Goal: Communication & Community: Answer question/provide support

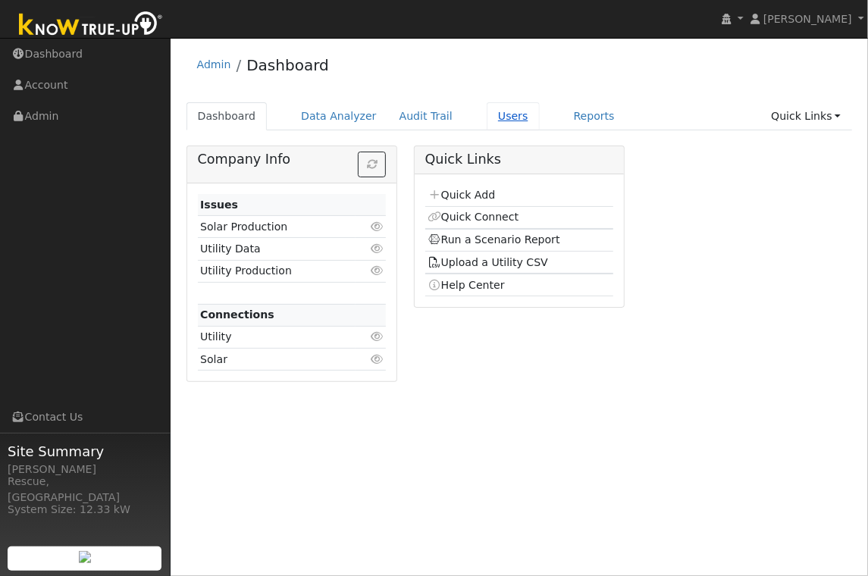
click at [493, 123] on link "Users" at bounding box center [513, 116] width 53 height 28
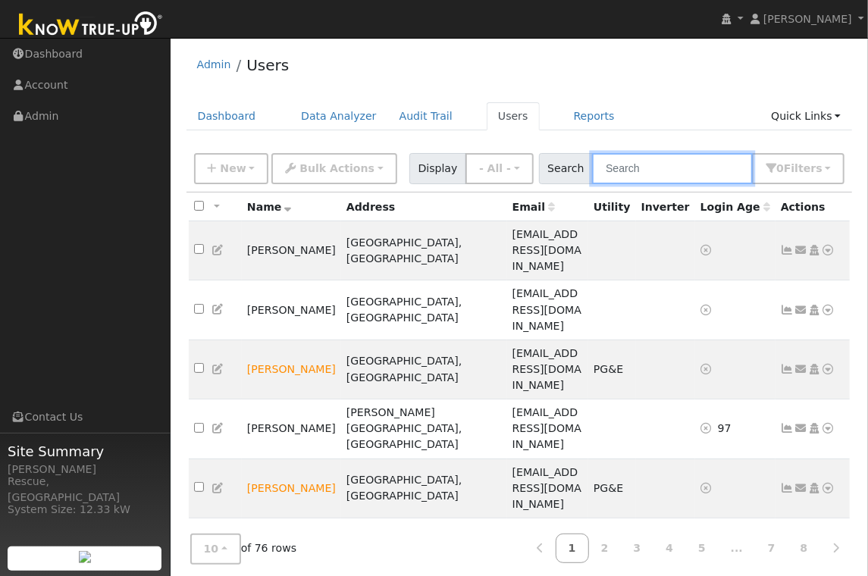
click at [639, 167] on input "text" at bounding box center [672, 168] width 161 height 31
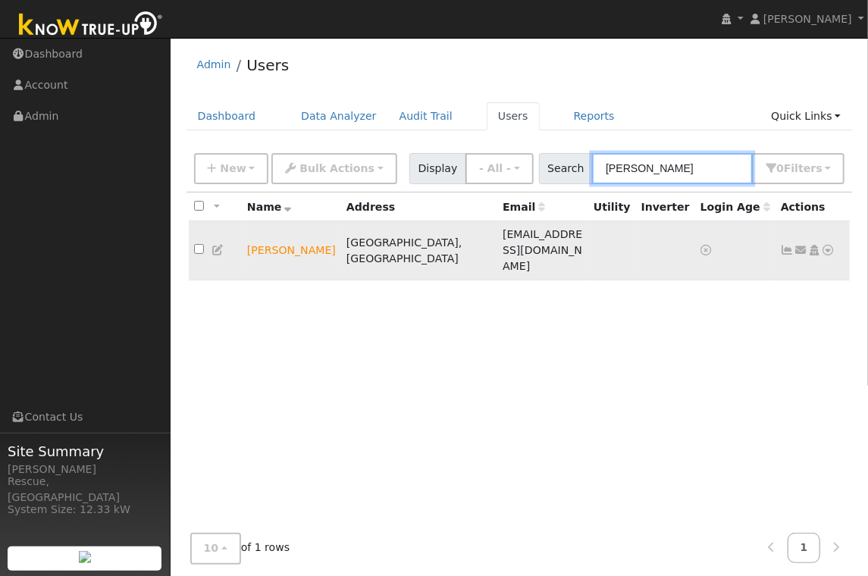
type input "[PERSON_NAME]"
click at [831, 245] on icon at bounding box center [829, 250] width 14 height 11
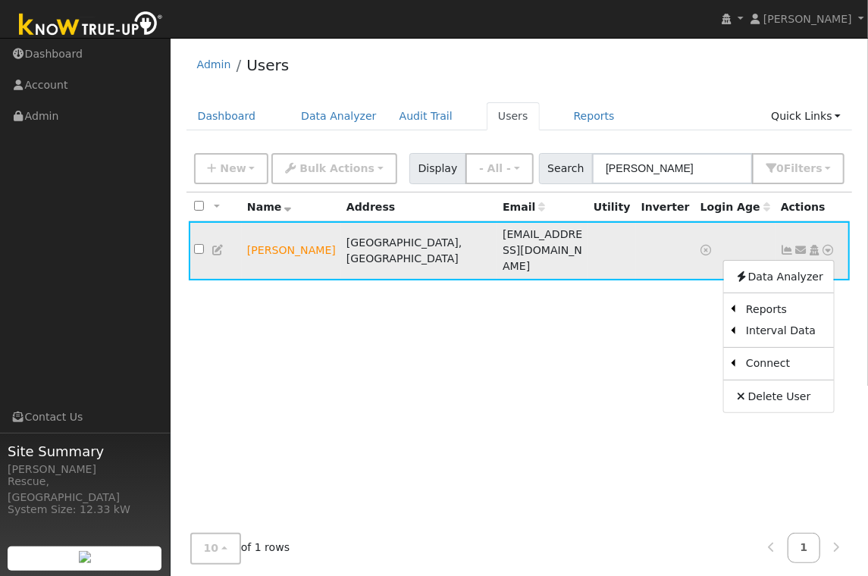
click at [802, 245] on icon at bounding box center [802, 250] width 14 height 11
click at [741, 266] on link "Send Email..." at bounding box center [754, 276] width 105 height 21
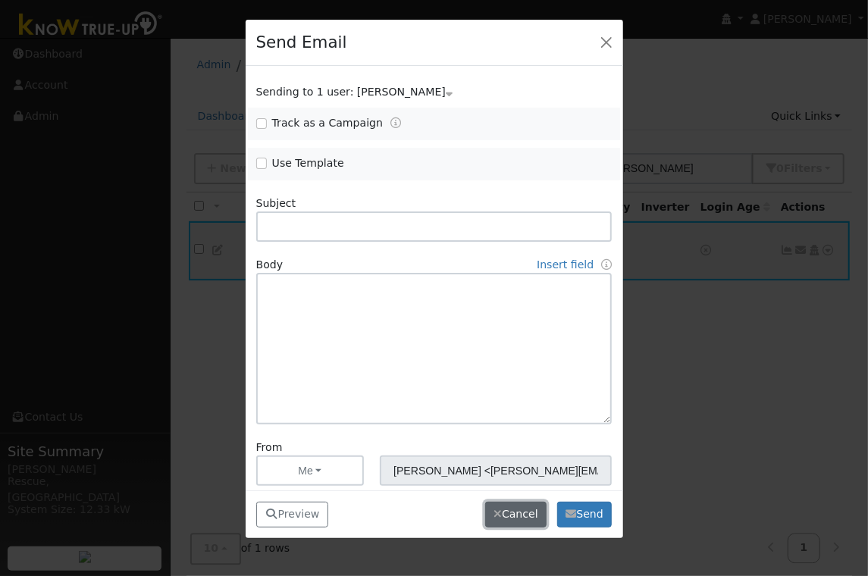
click at [510, 514] on button "Cancel" at bounding box center [516, 515] width 62 height 26
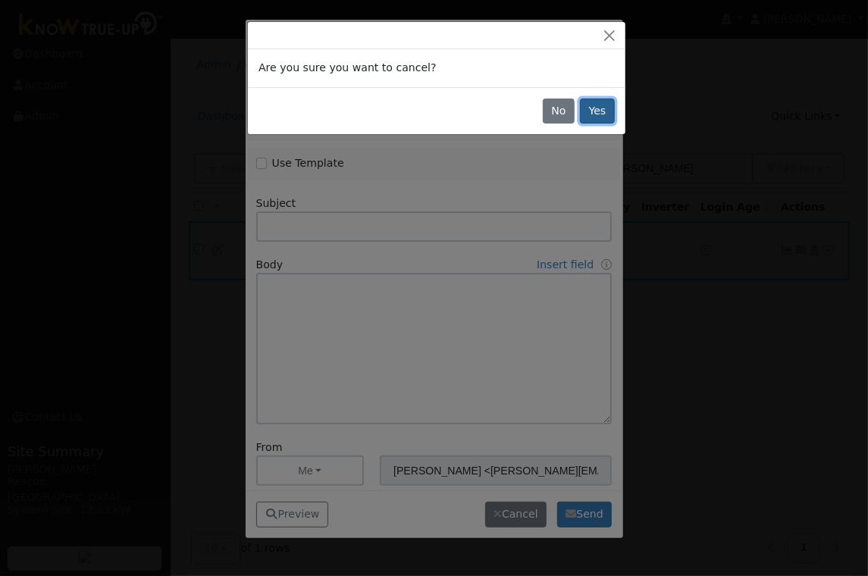
click at [599, 111] on button "Yes" at bounding box center [597, 112] width 35 height 26
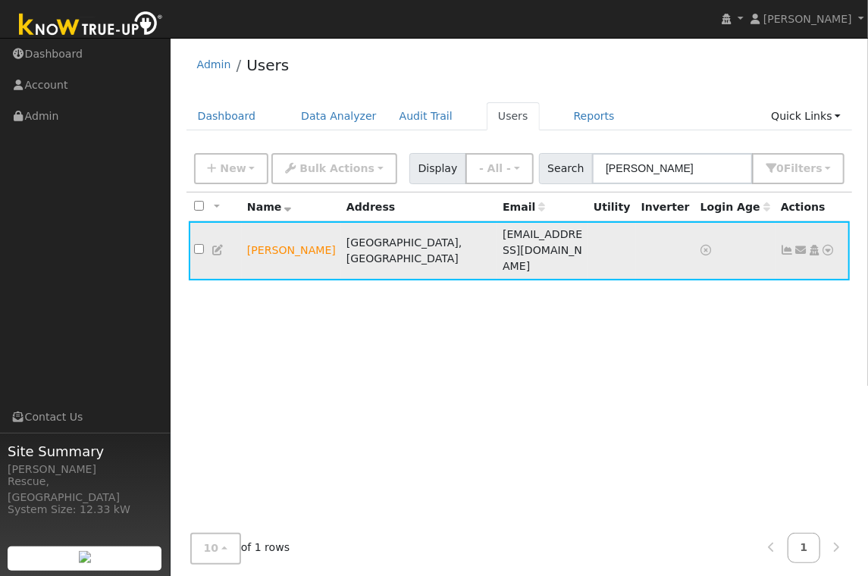
click at [800, 245] on icon at bounding box center [802, 250] width 14 height 11
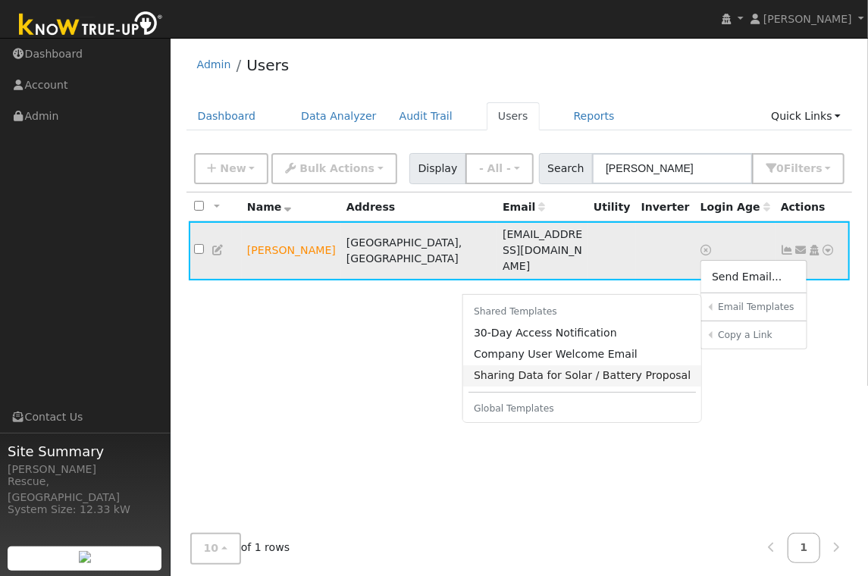
click at [620, 366] on link "Sharing Data for Solar / Battery Proposal" at bounding box center [582, 376] width 239 height 21
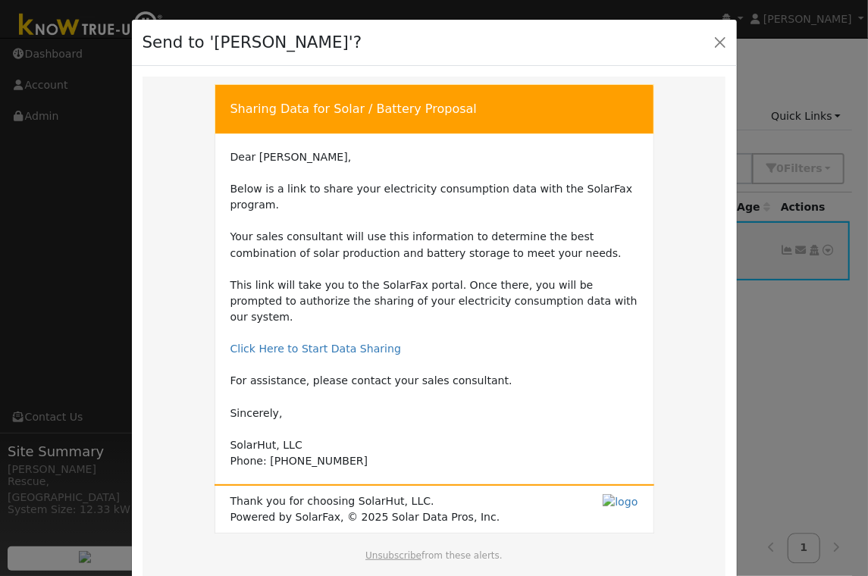
scroll to position [86, 0]
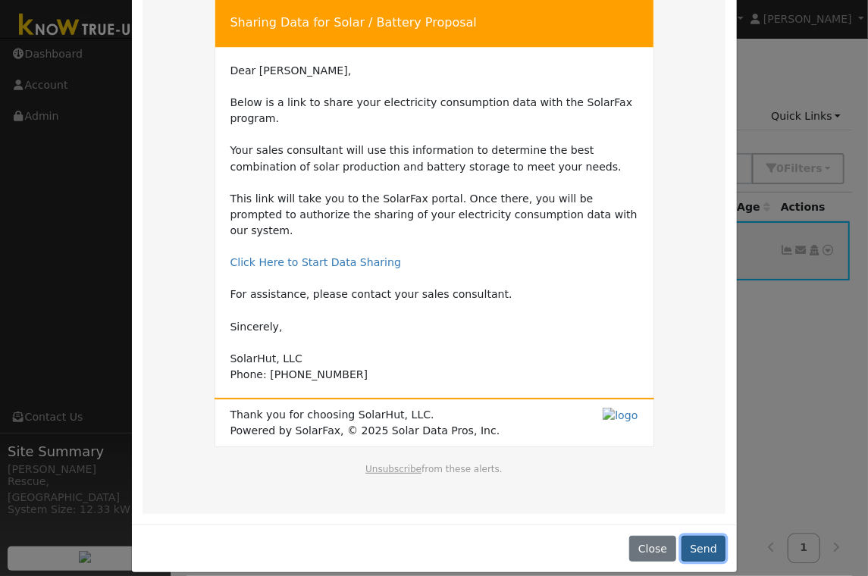
click at [711, 536] on button "Send" at bounding box center [704, 549] width 45 height 26
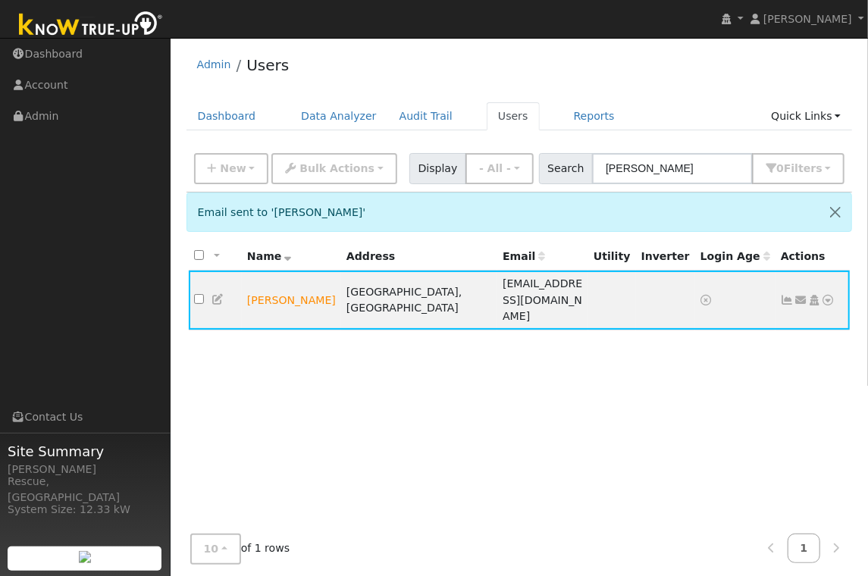
scroll to position [3, 0]
